Goal: Information Seeking & Learning: Learn about a topic

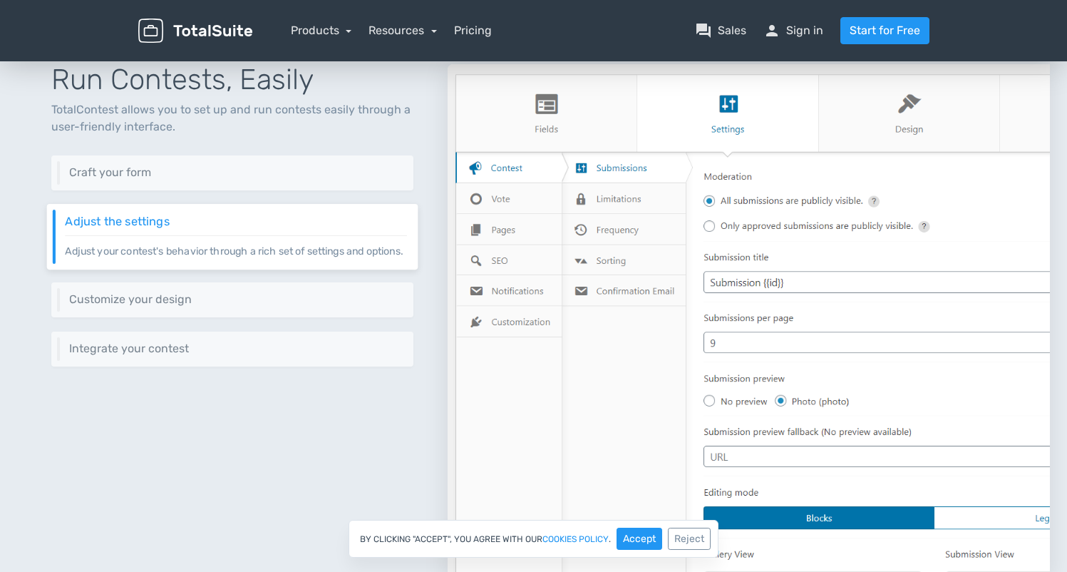
scroll to position [527, 0]
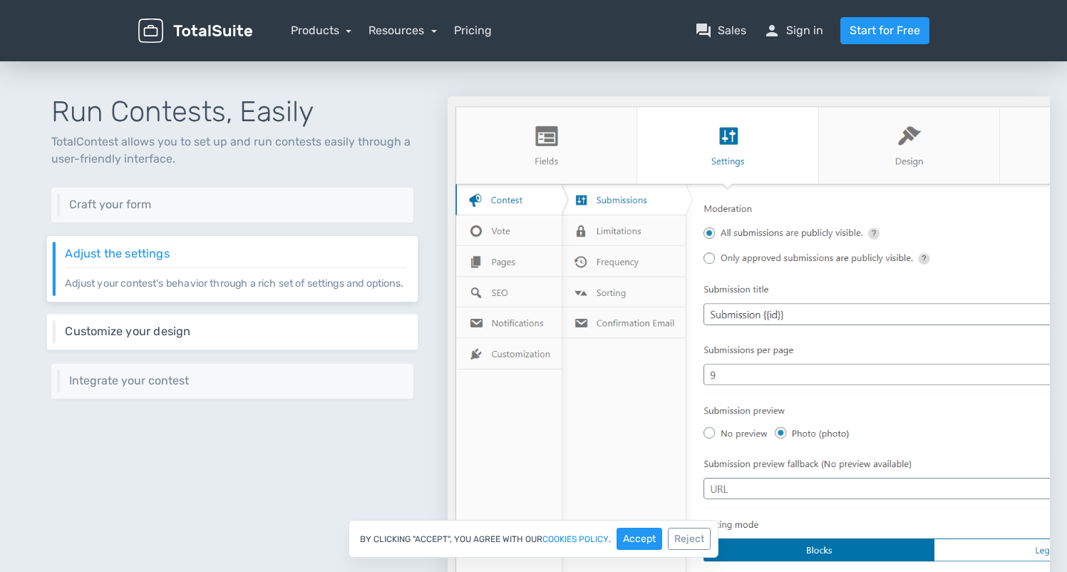
click at [110, 338] on h6 "Customize your design" at bounding box center [235, 331] width 341 height 13
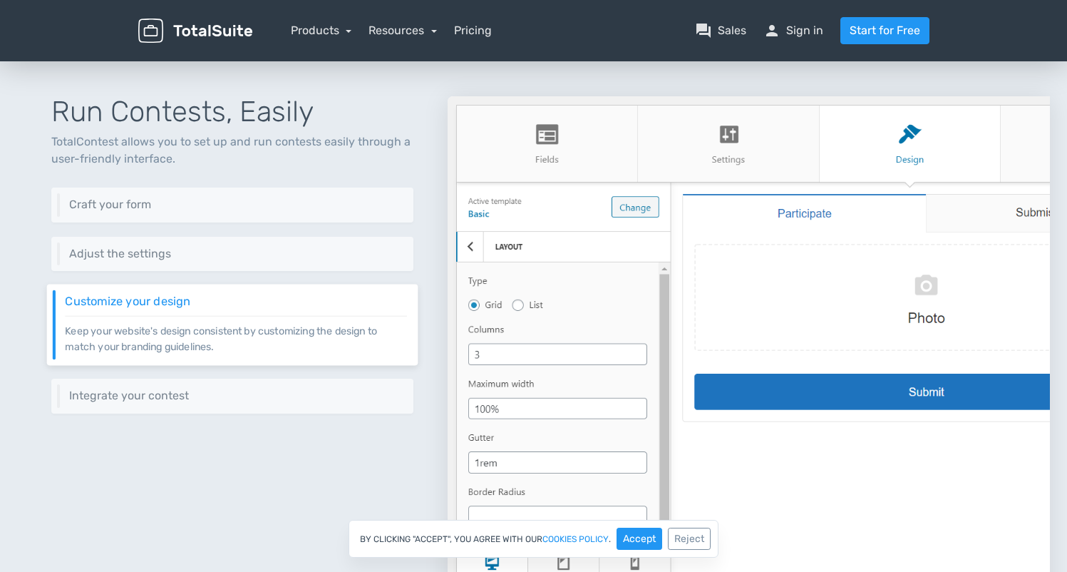
click at [996, 190] on img at bounding box center [749, 353] width 602 height 515
click at [81, 386] on div "Integrate your contest Integrate your contest easily using different methods in…" at bounding box center [232, 396] width 371 height 36
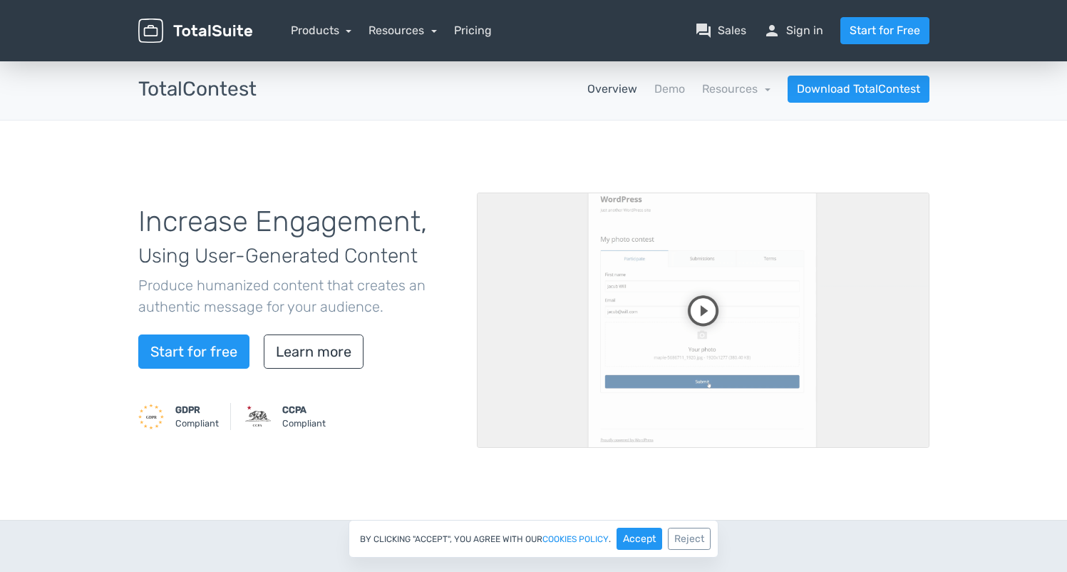
scroll to position [0, 0]
click at [325, 31] on link "Products" at bounding box center [321, 31] width 61 height 14
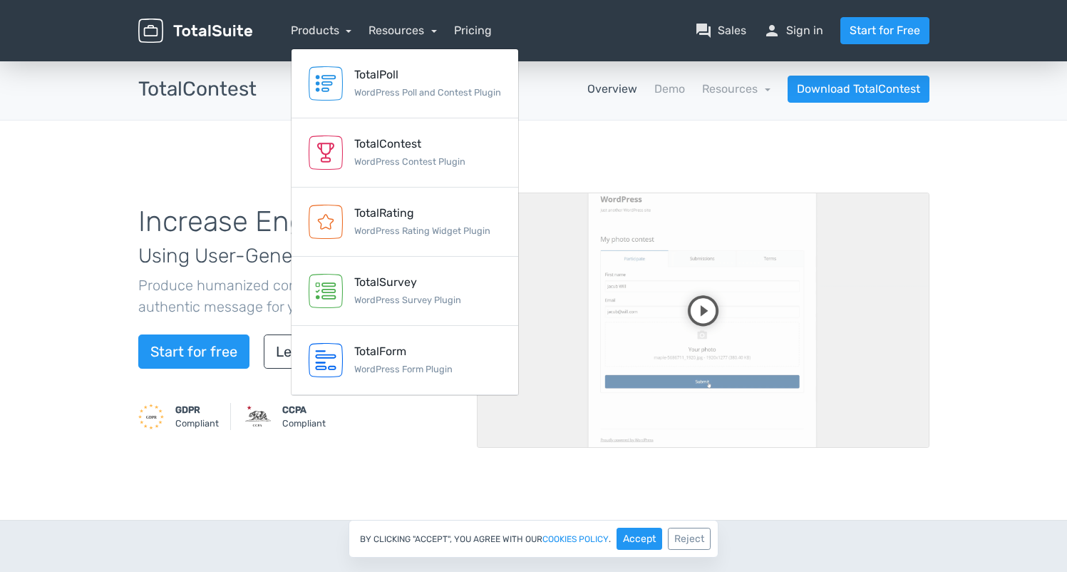
click at [958, 136] on div "Increase Engagement, Using User-Generated Content Produce humanized content tha…" at bounding box center [533, 320] width 1067 height 400
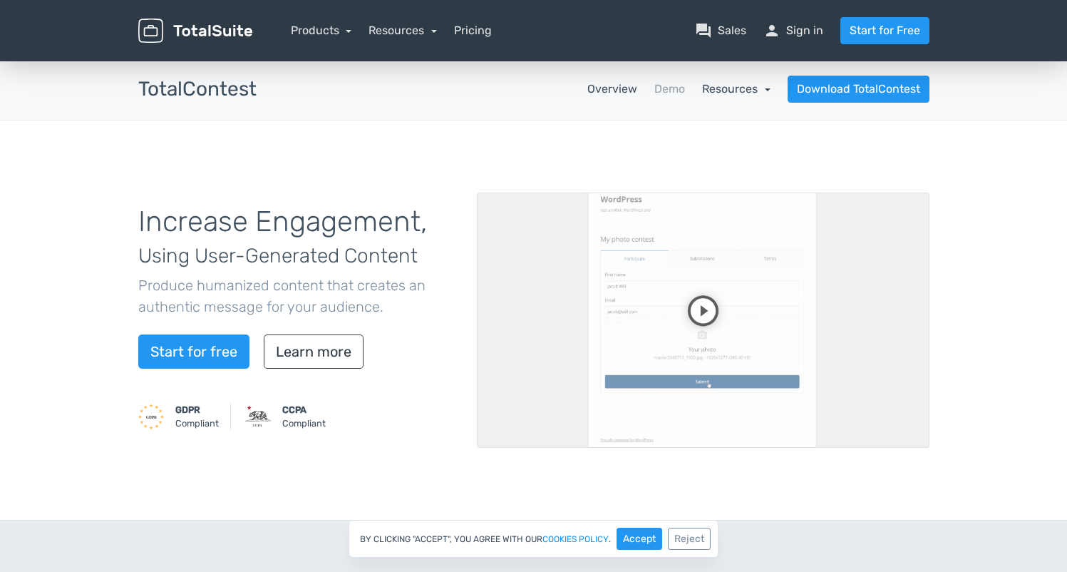
click at [736, 88] on link "Resources" at bounding box center [736, 89] width 68 height 14
click at [683, 163] on link "article Changelog" at bounding box center [703, 168] width 134 height 41
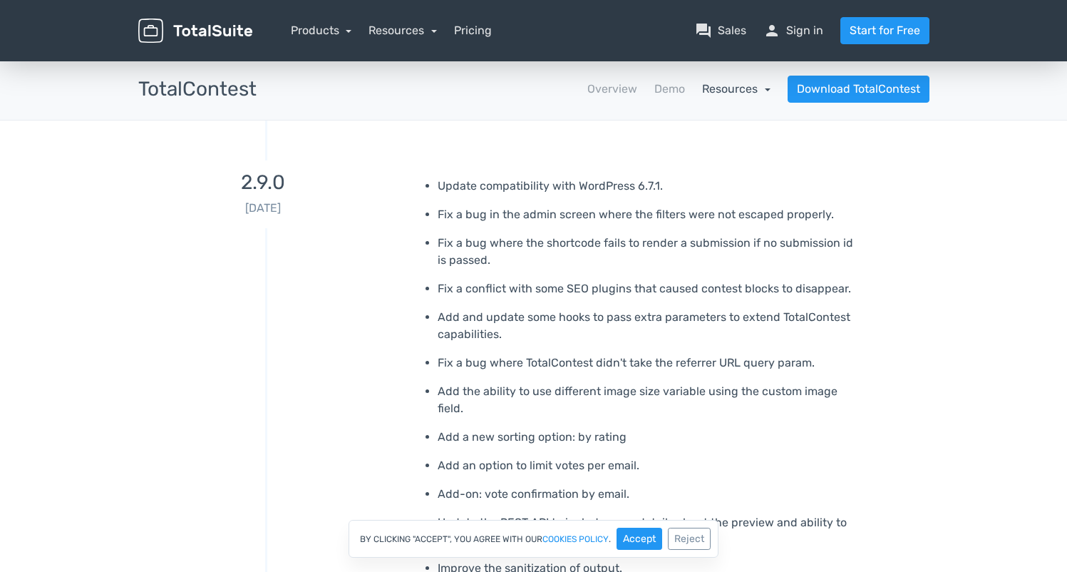
click at [736, 84] on link "Resources" at bounding box center [736, 89] width 68 height 14
click at [625, 86] on link "Overview" at bounding box center [612, 89] width 50 height 17
